Goal: Entertainment & Leisure: Consume media (video, audio)

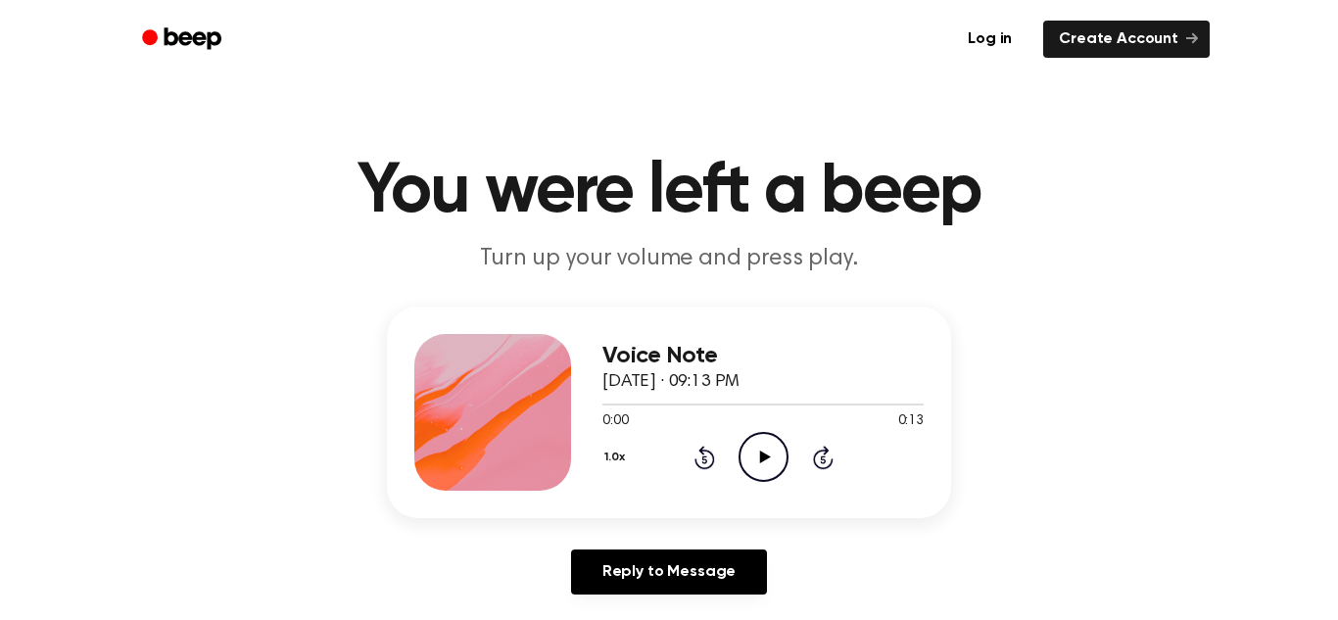
click at [786, 455] on circle at bounding box center [763, 457] width 48 height 48
click at [415, 474] on div "Voice Note September 11, 2025 · 08:38 PM 0:00 0:27 Your browser does not suppor…" at bounding box center [669, 411] width 564 height 211
click at [756, 455] on icon "Play Audio" at bounding box center [763, 457] width 50 height 50
click at [765, 450] on icon "Play Audio" at bounding box center [763, 457] width 50 height 50
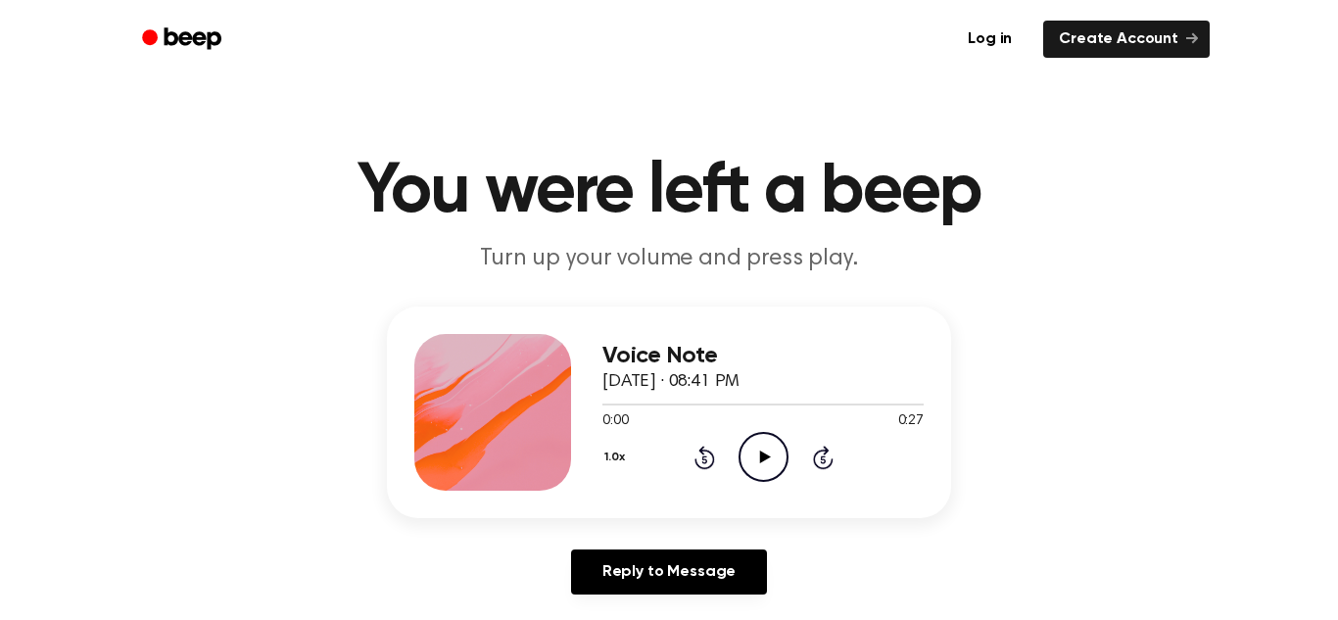
click at [749, 445] on icon "Play Audio" at bounding box center [763, 457] width 50 height 50
